Goal: Check status

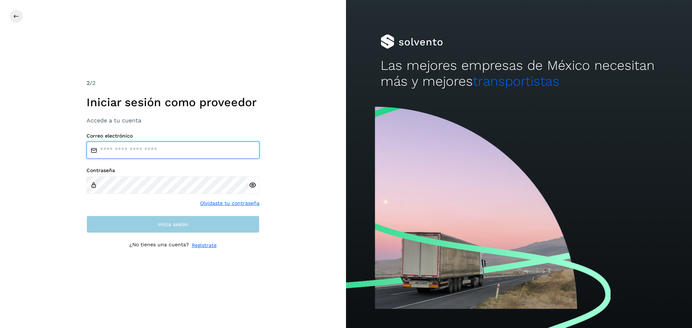
type input "**********"
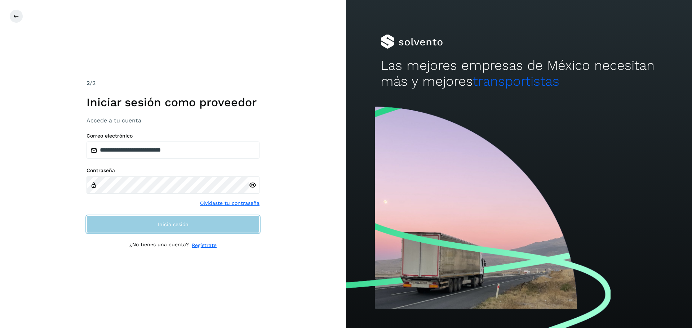
click at [182, 226] on span "Inicia sesión" at bounding box center [173, 224] width 31 height 5
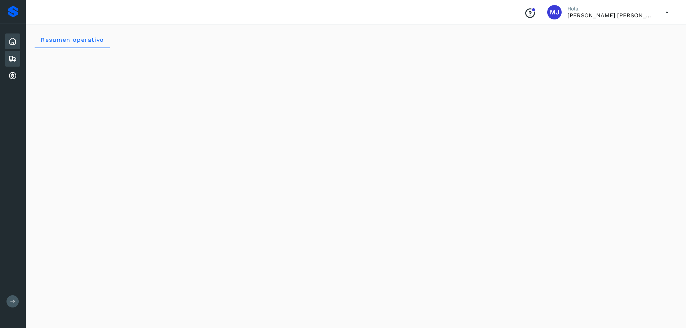
click at [11, 57] on icon at bounding box center [12, 58] width 9 height 9
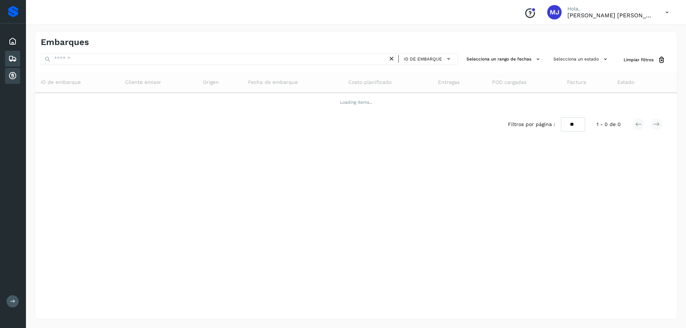
click at [13, 76] on icon at bounding box center [12, 76] width 9 height 9
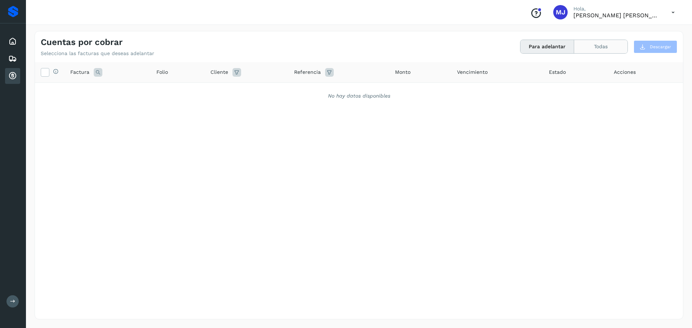
click at [605, 41] on button "Todas" at bounding box center [600, 46] width 53 height 13
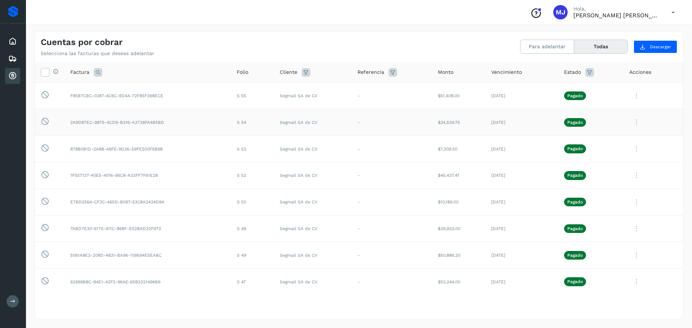
click at [632, 123] on icon at bounding box center [636, 122] width 14 height 15
click at [628, 140] on button "Ver Detalle" at bounding box center [634, 140] width 86 height 14
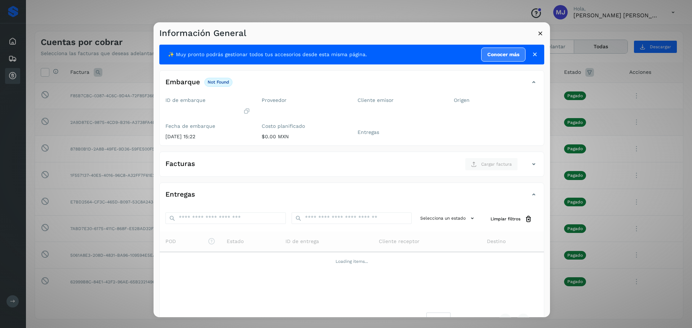
scroll to position [21, 0]
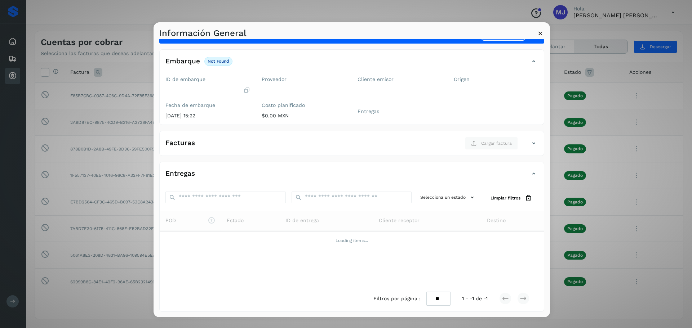
click at [539, 32] on icon at bounding box center [541, 34] width 8 height 8
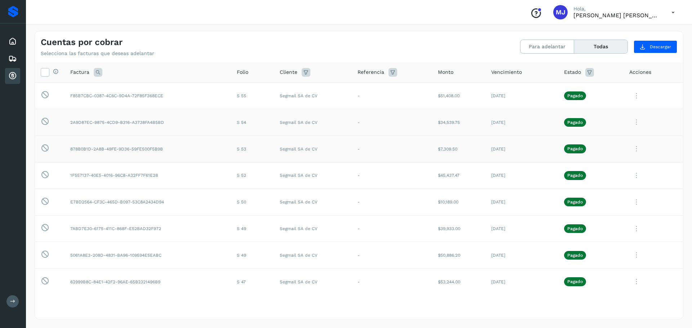
click at [633, 150] on icon at bounding box center [636, 149] width 14 height 15
click at [622, 171] on button "Ver Detalle" at bounding box center [634, 167] width 86 height 14
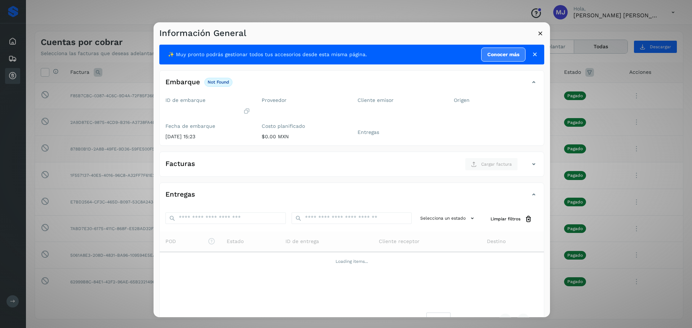
click at [531, 55] on icon at bounding box center [534, 54] width 7 height 7
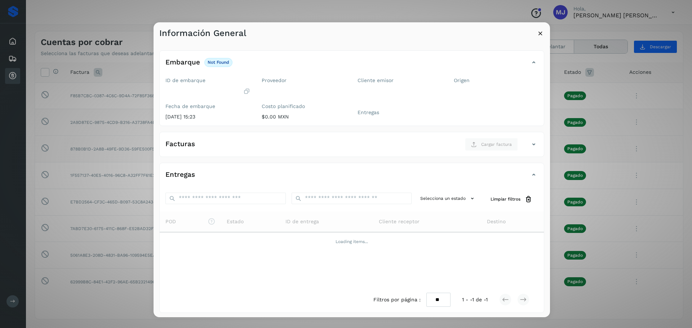
click at [542, 35] on icon at bounding box center [541, 34] width 8 height 8
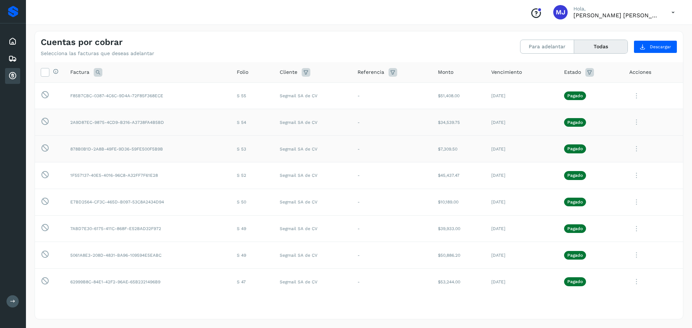
click at [631, 147] on icon at bounding box center [636, 149] width 14 height 15
click at [619, 210] on button "CEP" at bounding box center [634, 209] width 86 height 14
click at [631, 123] on icon at bounding box center [636, 122] width 14 height 15
click at [617, 183] on button "CEP" at bounding box center [634, 182] width 86 height 14
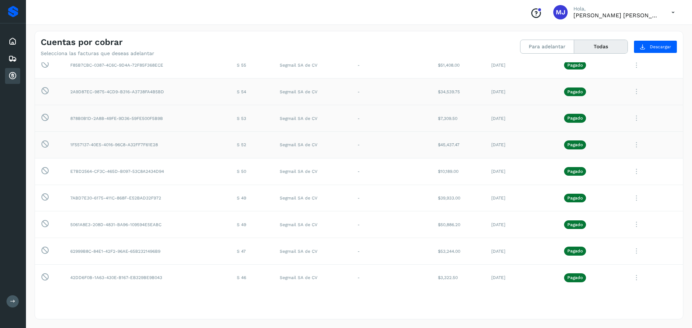
scroll to position [0, 0]
